Goal: Find specific page/section: Find specific page/section

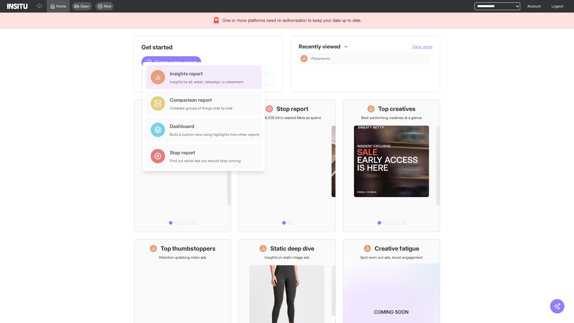
click at [205, 77] on div "Insights report Insights by ad, adset, campaign, or placement" at bounding box center [207, 77] width 74 height 14
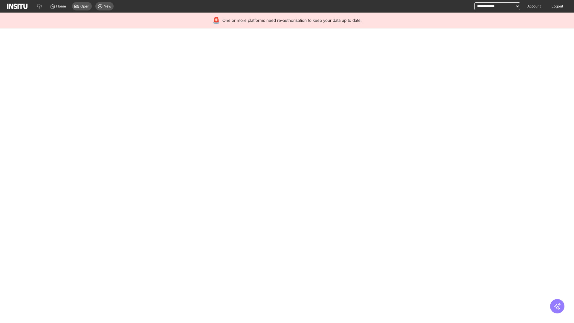
select select "**"
